Goal: Information Seeking & Learning: Learn about a topic

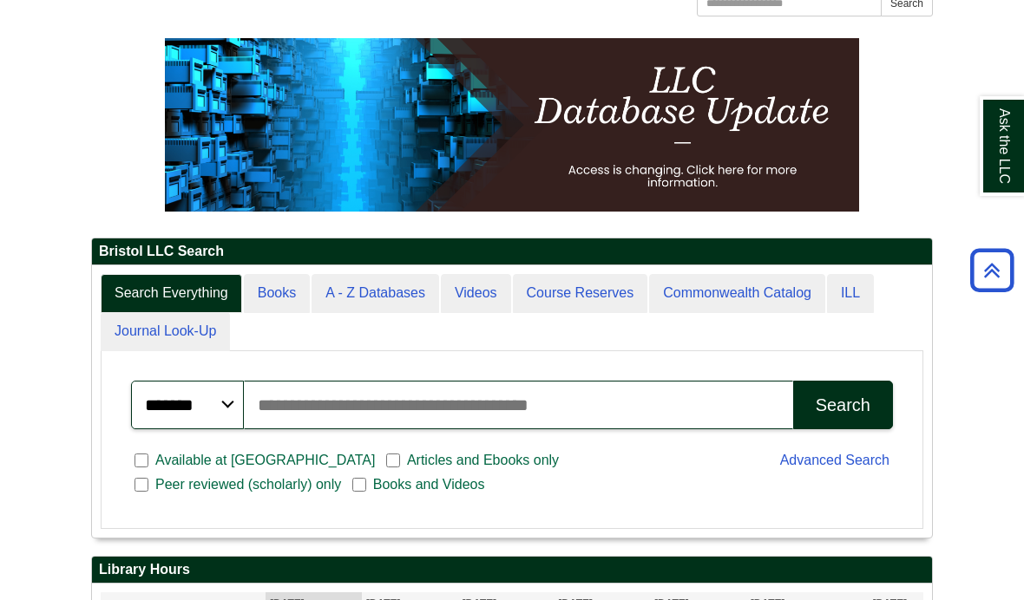
scroll to position [176, 0]
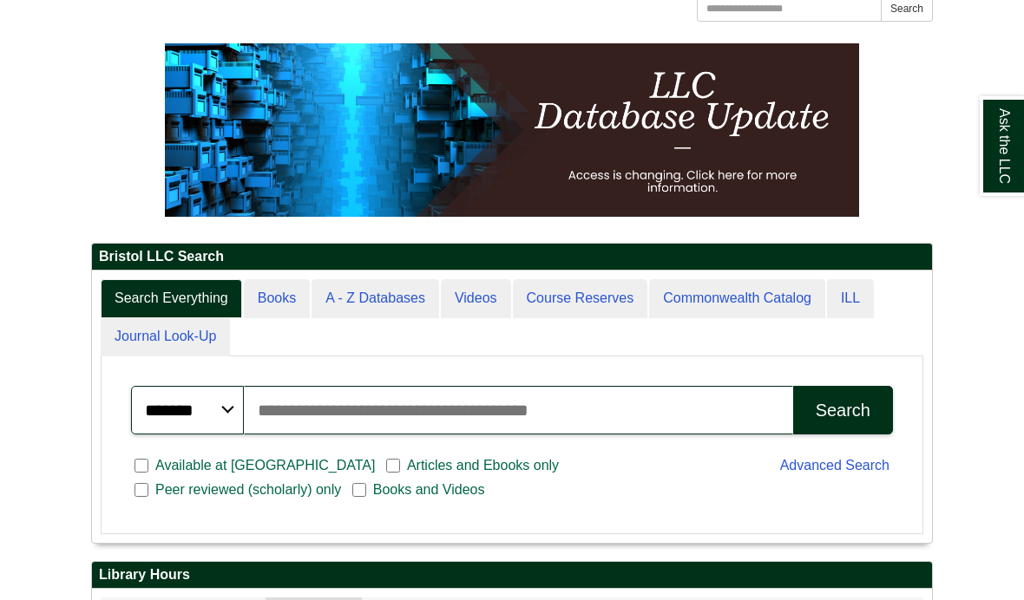
click at [685, 435] on input "Search articles, books, journals & more" at bounding box center [518, 410] width 549 height 49
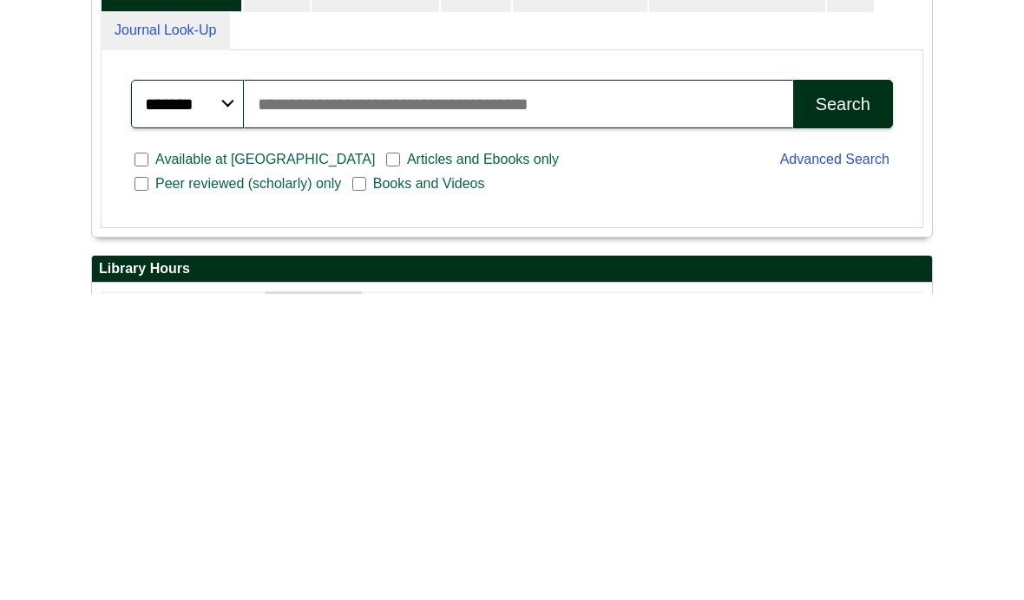
scroll to position [482, 0]
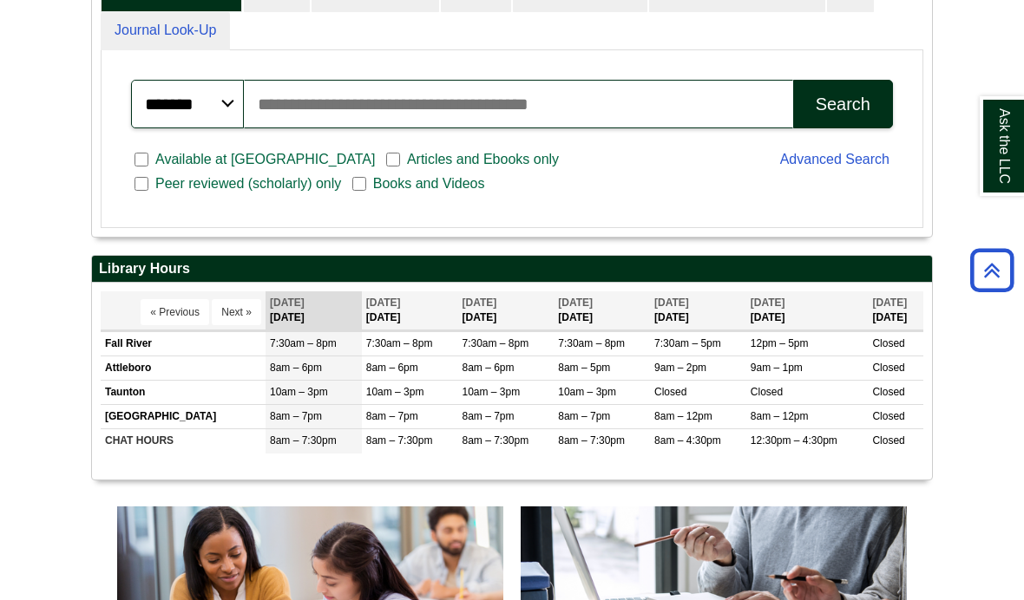
click at [664, 128] on input "Search articles, books, journals & more" at bounding box center [518, 104] width 549 height 49
click at [574, 128] on input "Search articles, books, journals & more" at bounding box center [518, 104] width 549 height 49
click at [463, 128] on input "Search articles, books, journals & more" at bounding box center [518, 104] width 549 height 49
paste input "**********"
type input "**********"
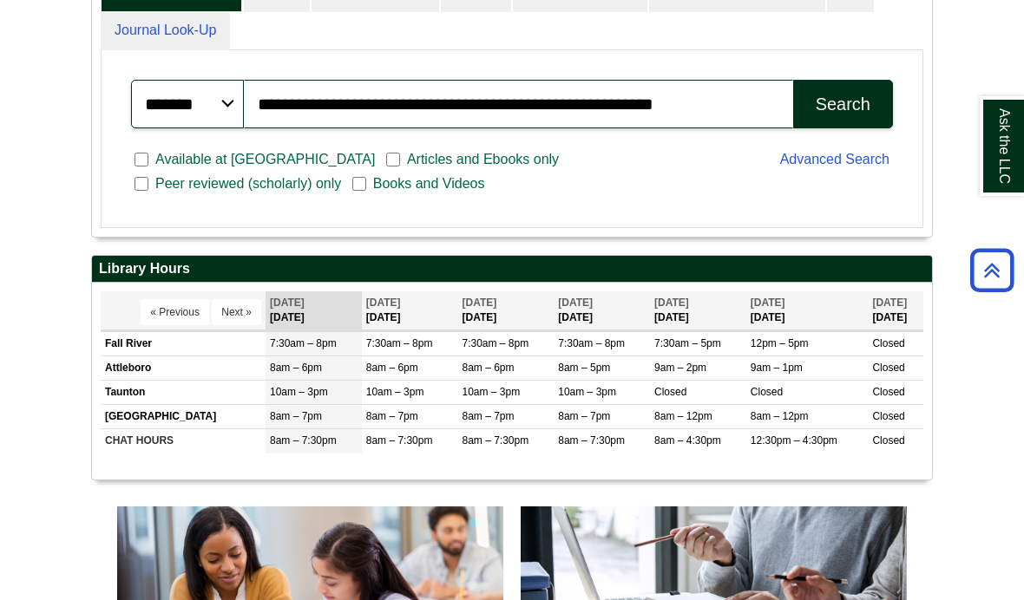
click at [862, 128] on button "Search" at bounding box center [843, 104] width 100 height 49
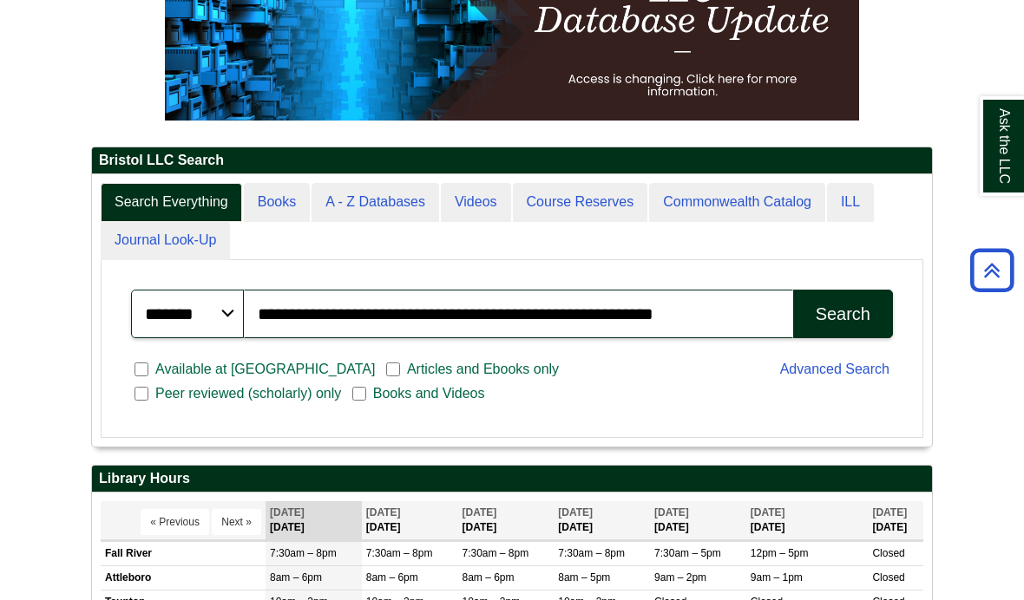
scroll to position [272, 0]
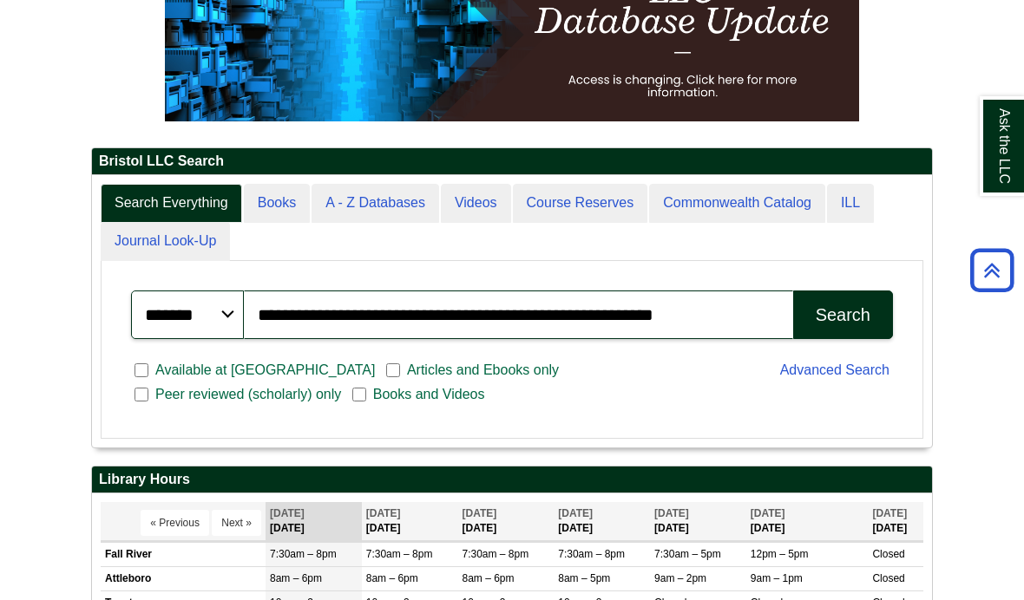
click at [386, 381] on label "Articles and Ebooks only" at bounding box center [476, 370] width 180 height 21
click at [840, 325] on div "Search" at bounding box center [843, 315] width 55 height 20
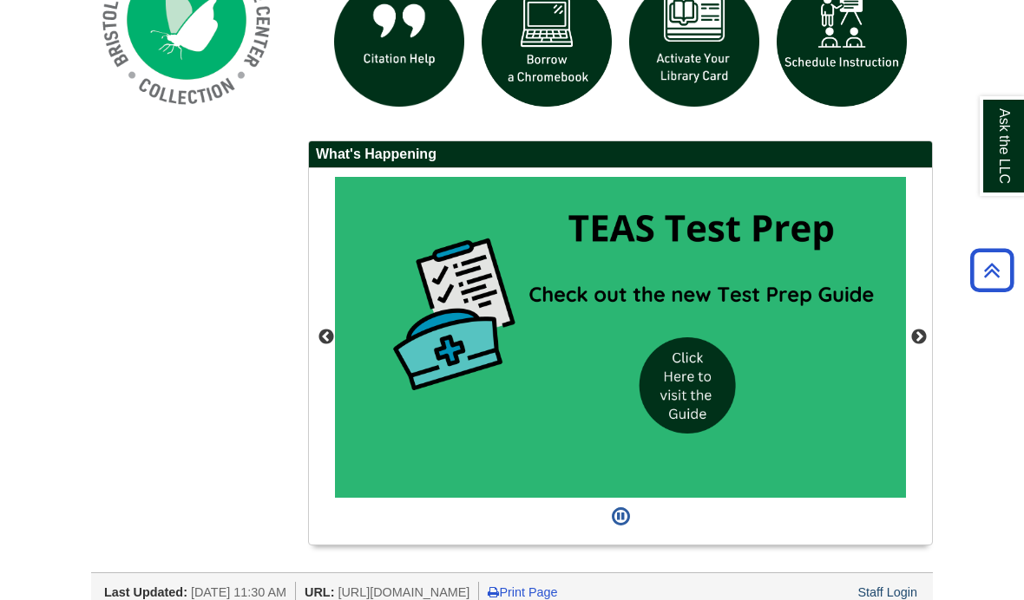
scroll to position [1411, 0]
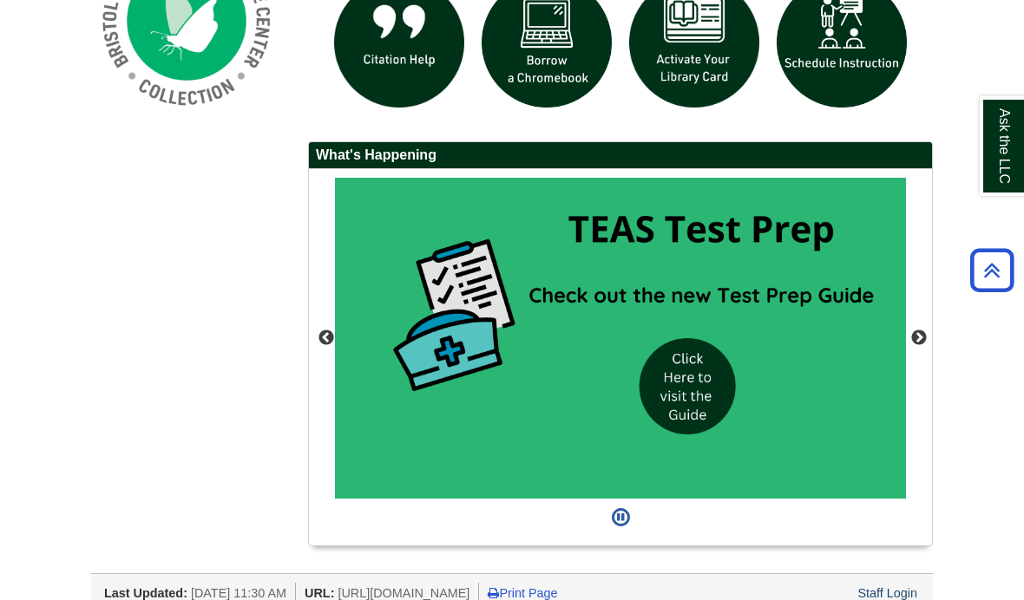
click at [925, 347] on button "Next" at bounding box center [918, 338] width 17 height 17
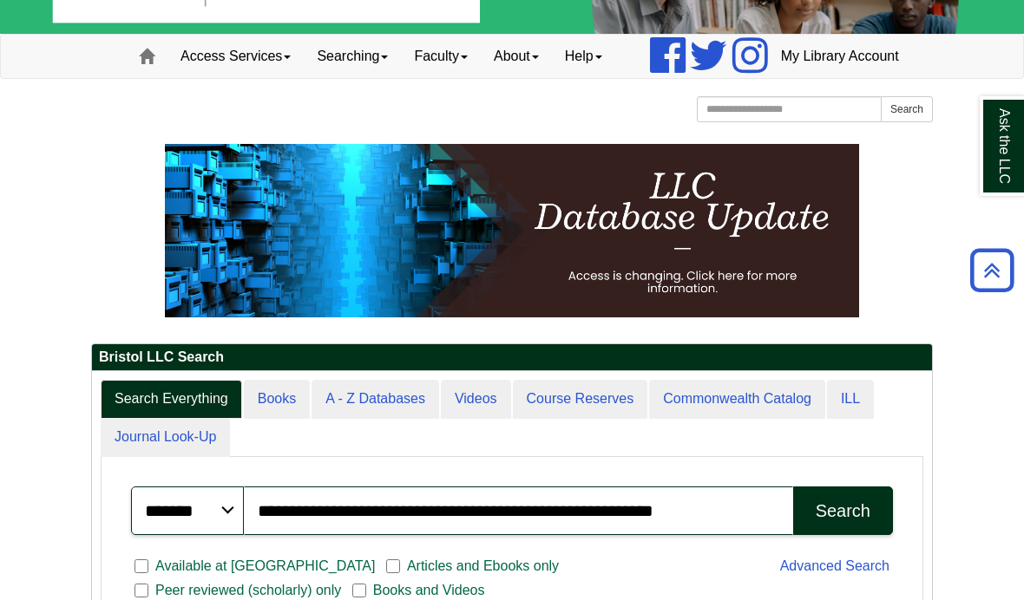
scroll to position [0, 0]
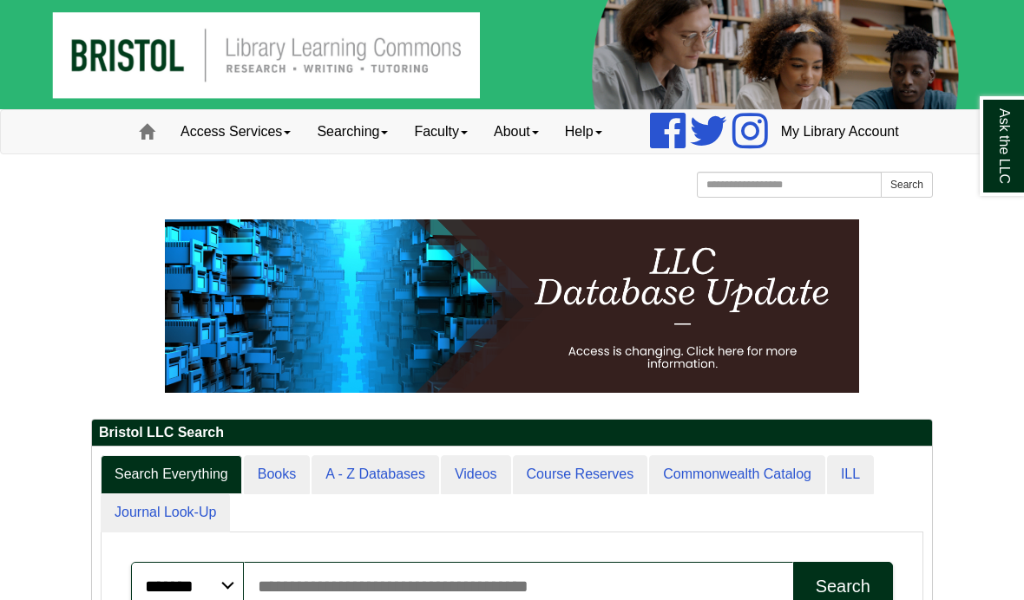
click at [161, 147] on link "Home" at bounding box center [147, 131] width 42 height 43
click at [169, 154] on link "Access Services" at bounding box center [235, 131] width 136 height 43
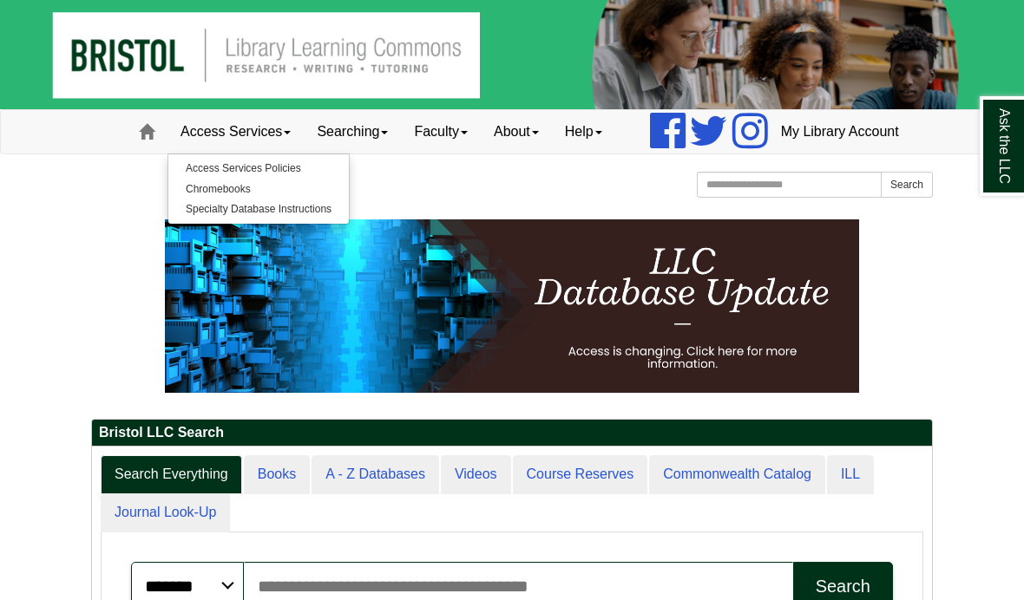
click at [304, 154] on link "Searching" at bounding box center [352, 131] width 97 height 43
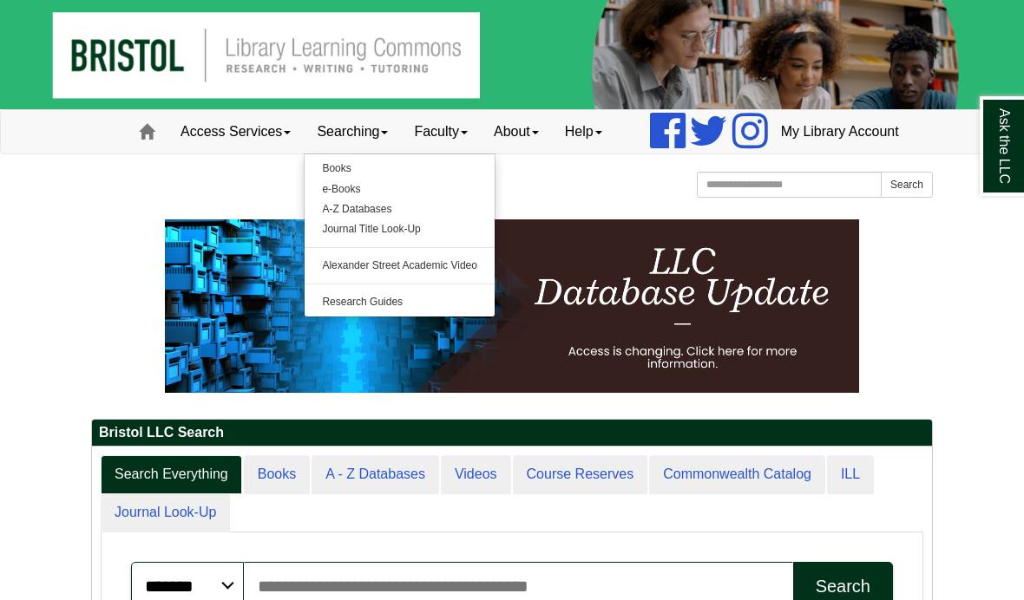
click at [403, 139] on div "Access Services Access Services Policies Chromebooks Specialty Database Instruc…" at bounding box center [512, 131] width 816 height 43
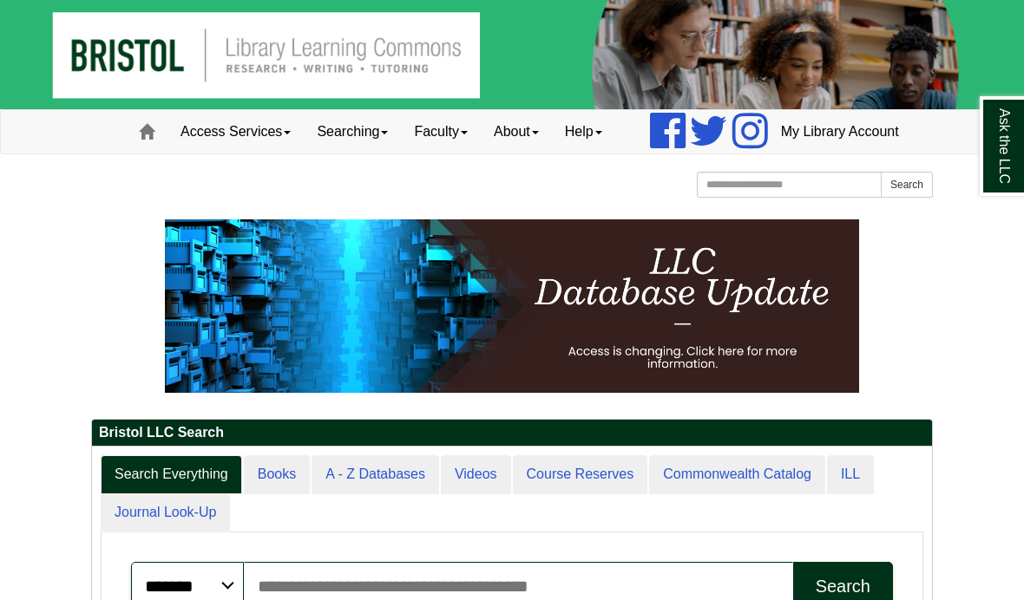
click at [401, 154] on link "Faculty" at bounding box center [441, 131] width 80 height 43
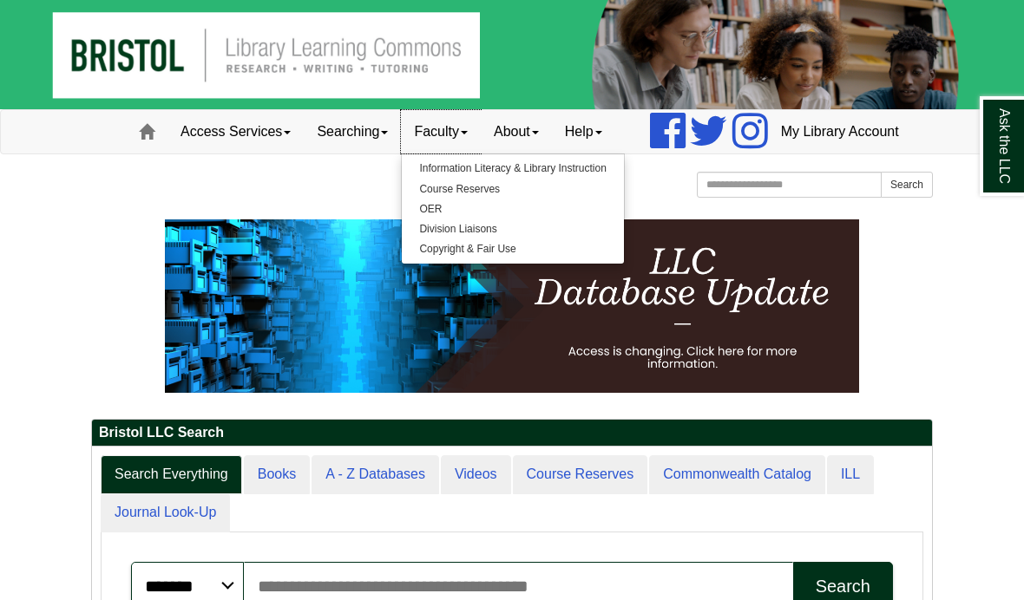
click at [481, 154] on link "About" at bounding box center [516, 131] width 71 height 43
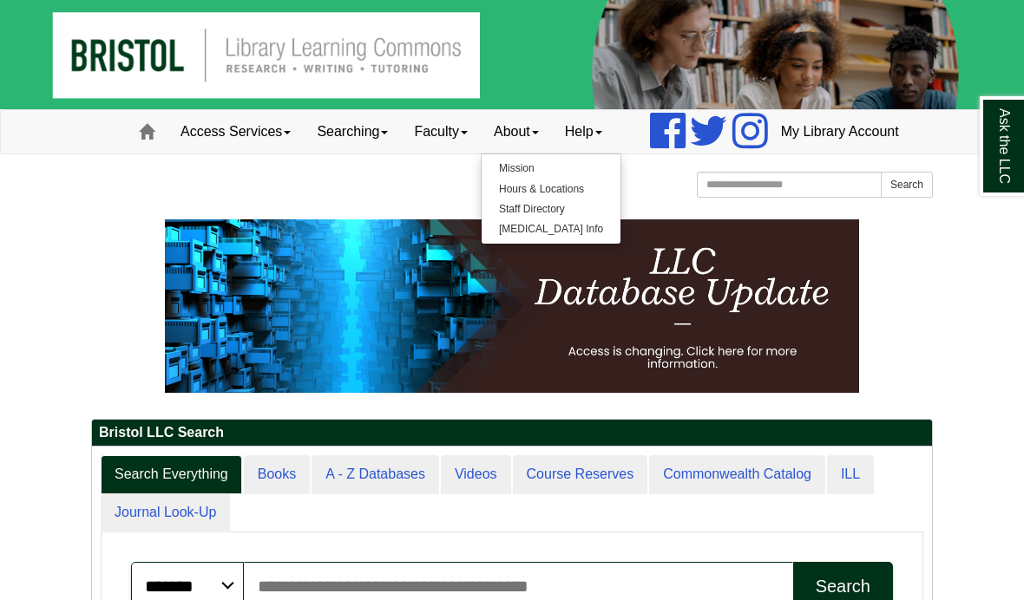
click at [552, 154] on link "Help" at bounding box center [583, 131] width 63 height 43
